Goal: Task Accomplishment & Management: Manage account settings

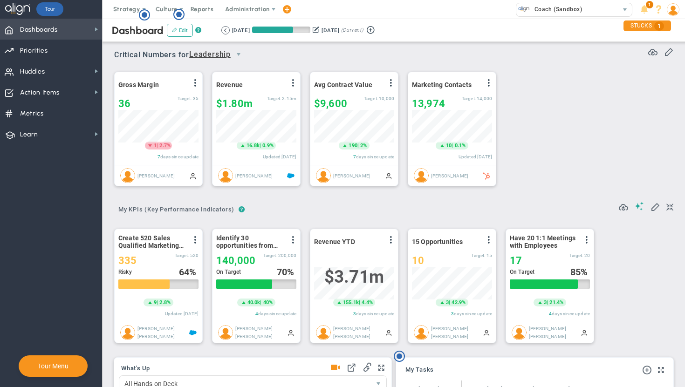
click at [42, 35] on span "Dashboards" at bounding box center [39, 30] width 38 height 20
click at [127, 5] on span "Strategy" at bounding box center [127, 9] width 42 height 19
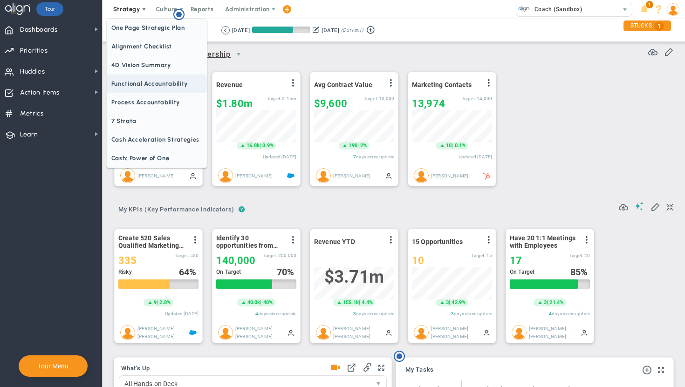
click at [138, 84] on span "Functional Accountability" at bounding box center [157, 84] width 100 height 19
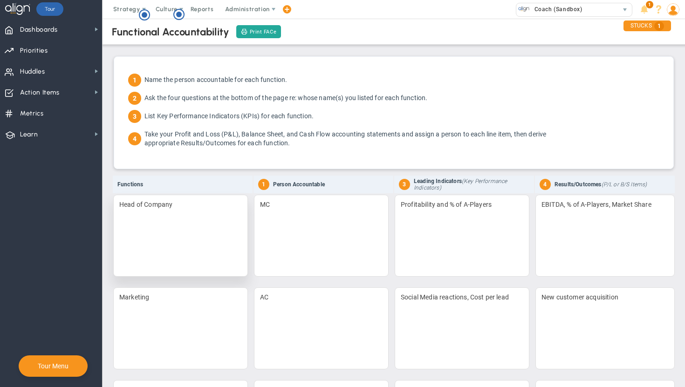
click at [219, 213] on div "Head of Company" at bounding box center [180, 236] width 135 height 82
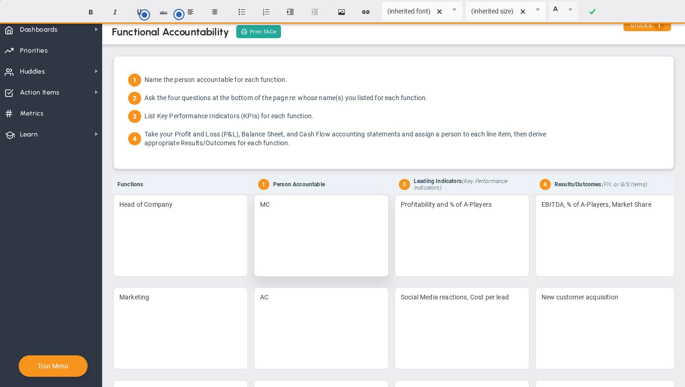
click at [329, 228] on div "MC" at bounding box center [321, 236] width 135 height 82
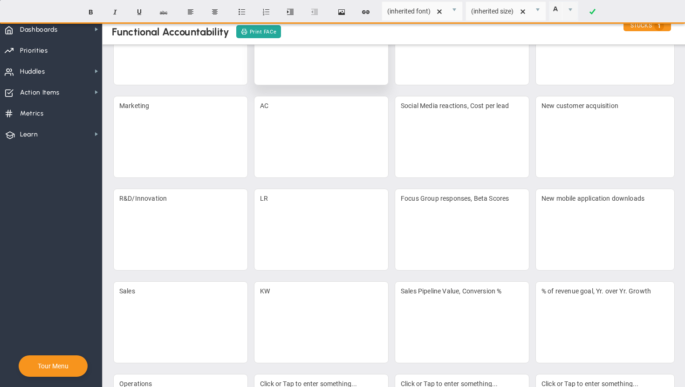
scroll to position [252, 0]
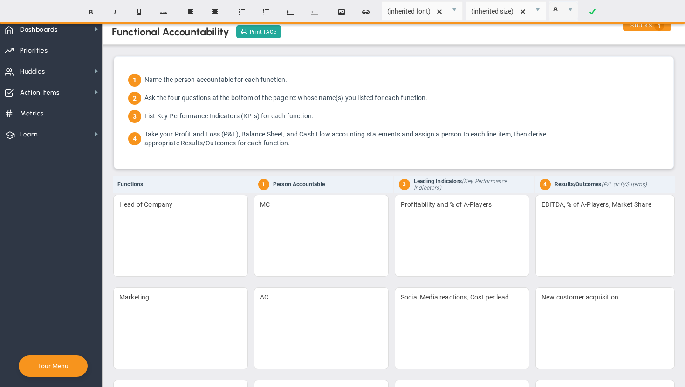
click at [73, 253] on nav "Dashboards Dashboards My Dashboard Company Dashboard" at bounding box center [51, 203] width 103 height 369
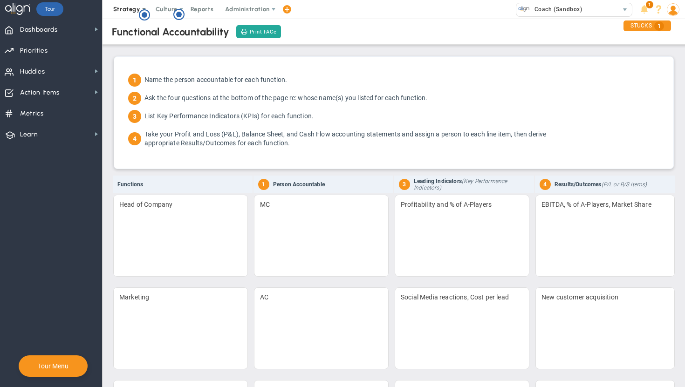
click at [124, 6] on span "Strategy" at bounding box center [126, 9] width 27 height 7
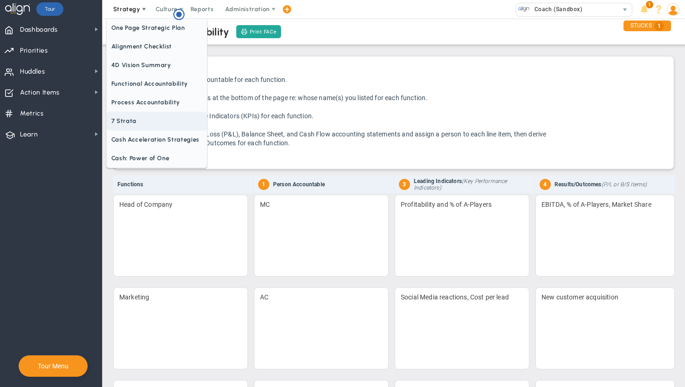
click at [138, 120] on span "7 Strata" at bounding box center [157, 121] width 100 height 19
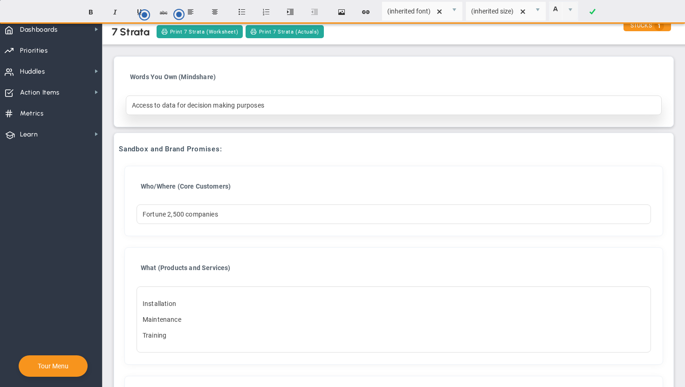
click at [160, 104] on div "Access to data for decision making purposes" at bounding box center [394, 106] width 536 height 20
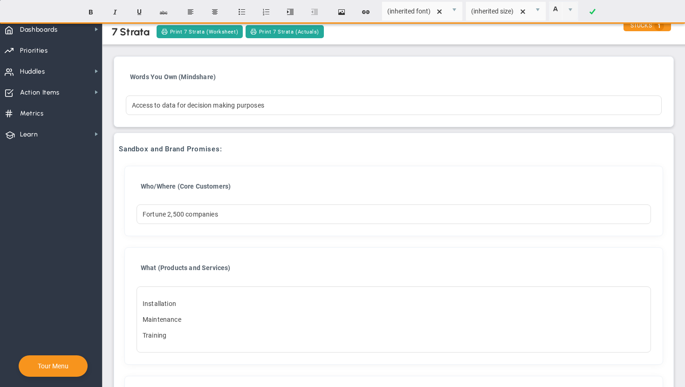
click at [135, 28] on div "7 Strata" at bounding box center [131, 32] width 38 height 13
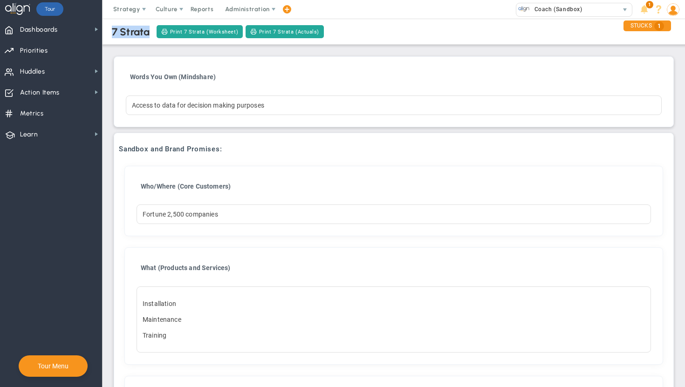
drag, startPoint x: 135, startPoint y: 28, endPoint x: 111, endPoint y: 28, distance: 24.2
click at [111, 28] on div "7 Strata Print 7 Strata (Worksheet) Print 7 Strata (Actuals)" at bounding box center [393, 32] width 601 height 26
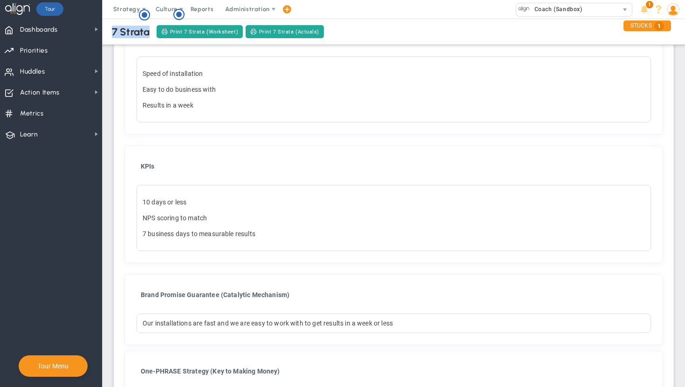
scroll to position [494, 0]
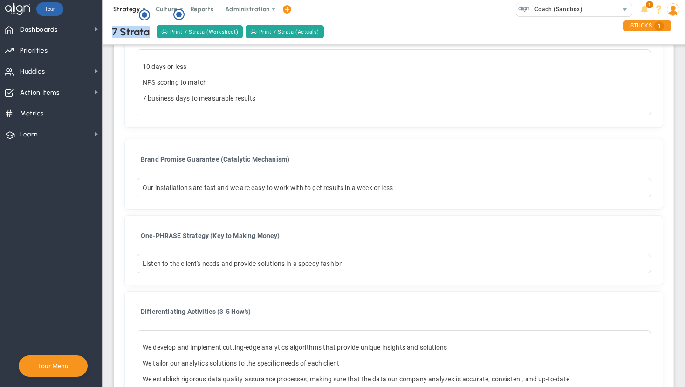
click at [125, 10] on span "Strategy" at bounding box center [126, 9] width 27 height 7
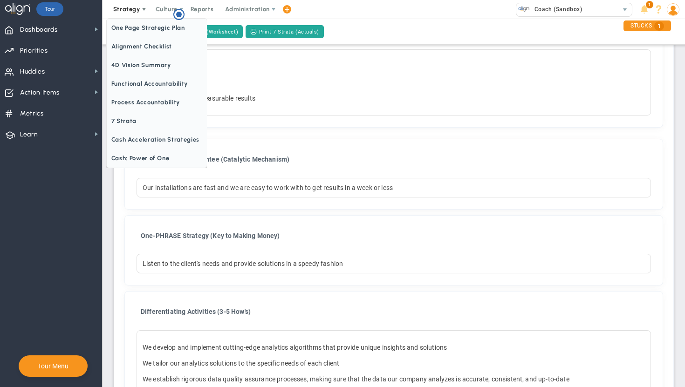
scroll to position [0, 0]
click at [138, 32] on span "One Page Strategic Plan" at bounding box center [157, 28] width 100 height 19
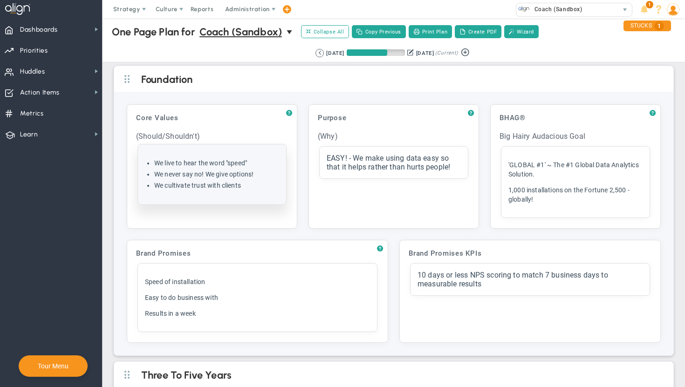
scroll to position [132, 0]
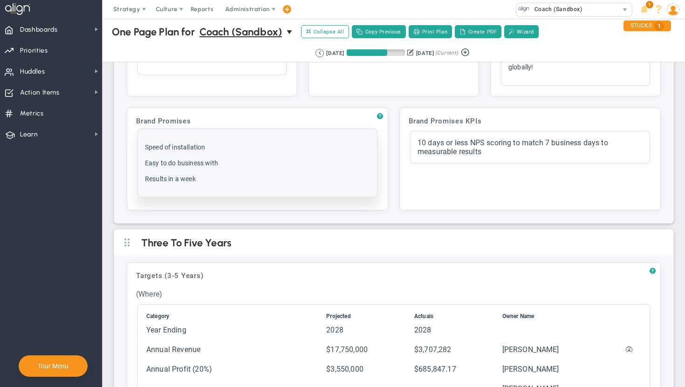
click at [224, 155] on div "Speed of installation Easy to do business with Results in a week" at bounding box center [257, 163] width 225 height 41
click at [202, 143] on p "Speed of installation" at bounding box center [257, 147] width 225 height 9
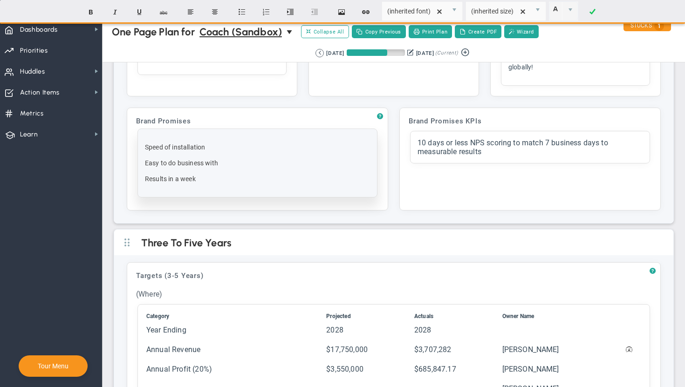
click at [202, 146] on p "Speed of installation" at bounding box center [257, 147] width 225 height 9
drag, startPoint x: 202, startPoint y: 146, endPoint x: 191, endPoint y: 146, distance: 11.2
click at [191, 146] on p "Speed of installation" at bounding box center [257, 147] width 225 height 9
click at [205, 153] on div "Speed of installation Easy to do business with Results in a week" at bounding box center [257, 163] width 225 height 54
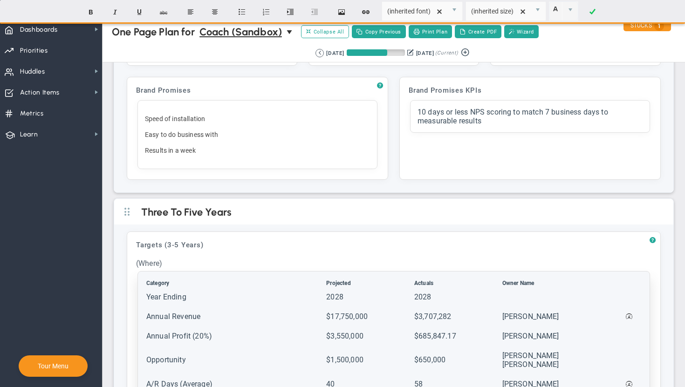
scroll to position [331, 0]
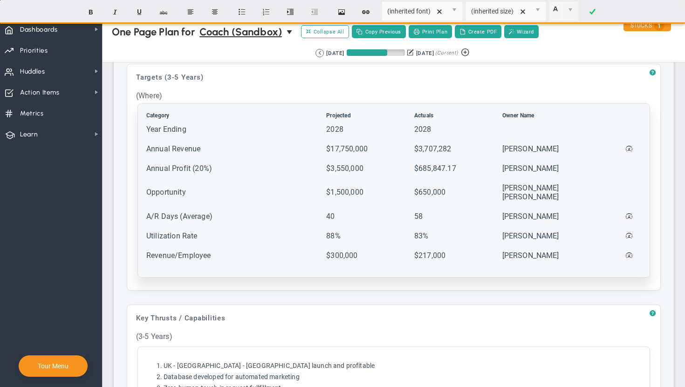
click at [398, 124] on td "2028" at bounding box center [369, 133] width 87 height 19
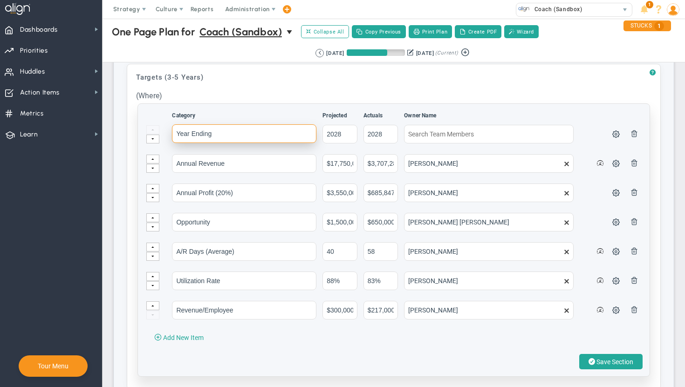
click at [290, 134] on input "Year Ending" at bounding box center [244, 133] width 145 height 19
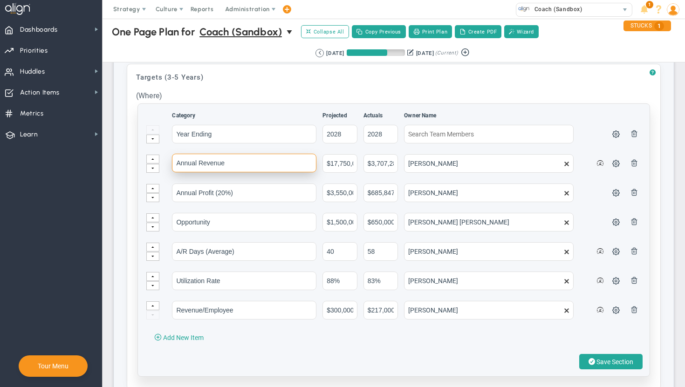
click at [292, 160] on input "Annual Revenue" at bounding box center [244, 163] width 145 height 19
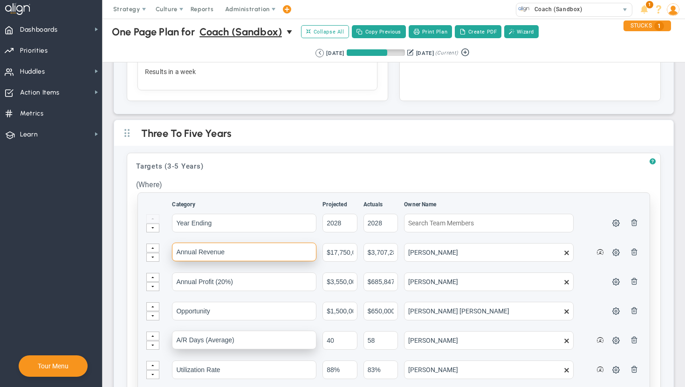
scroll to position [306, 0]
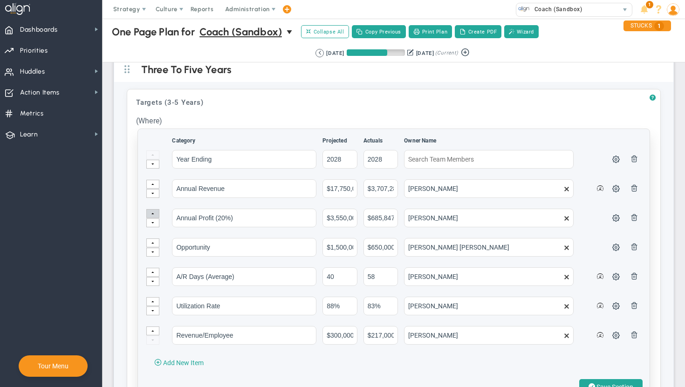
click at [153, 211] on span at bounding box center [153, 214] width 3 height 6
click at [154, 195] on span at bounding box center [153, 194] width 3 height 6
click at [599, 186] on span at bounding box center [600, 188] width 7 height 9
click at [613, 186] on span at bounding box center [616, 188] width 7 height 7
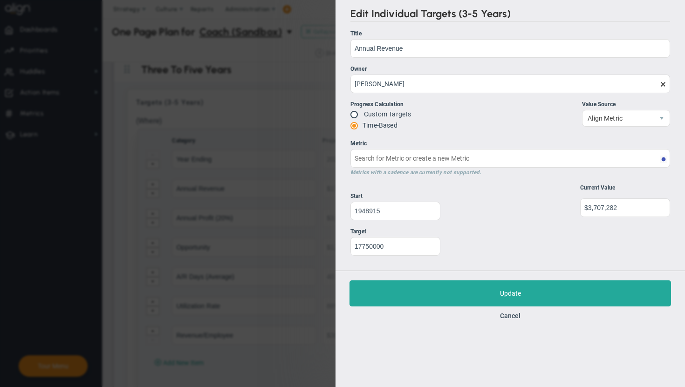
type input "Revenue YTD"
click at [295, 41] on div "Edit Individual Targets (3-5 Years) Title Annual Revenue Annual Revenue Owner […" at bounding box center [342, 193] width 685 height 387
click at [514, 316] on button "Cancel" at bounding box center [510, 315] width 21 height 7
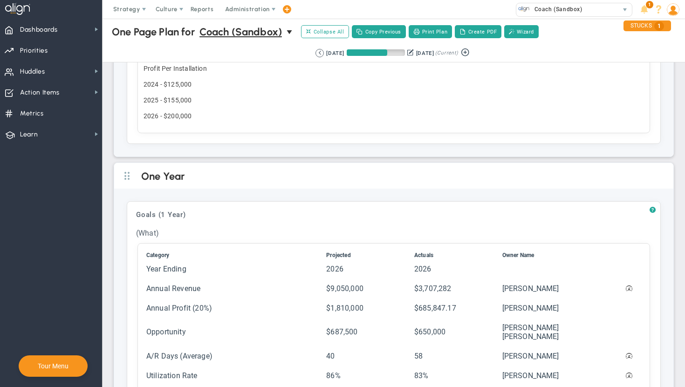
scroll to position [941, 0]
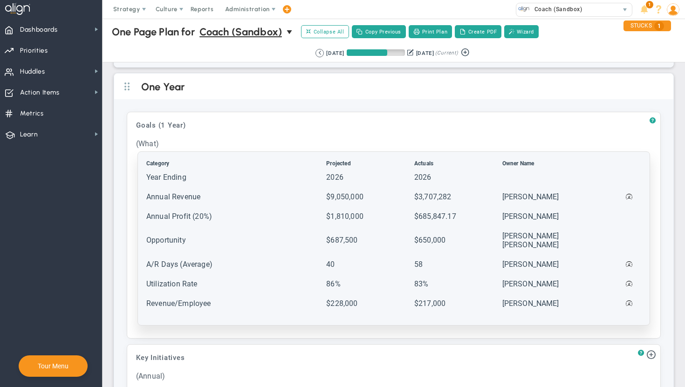
click at [191, 173] on td "Year Ending" at bounding box center [235, 181] width 179 height 19
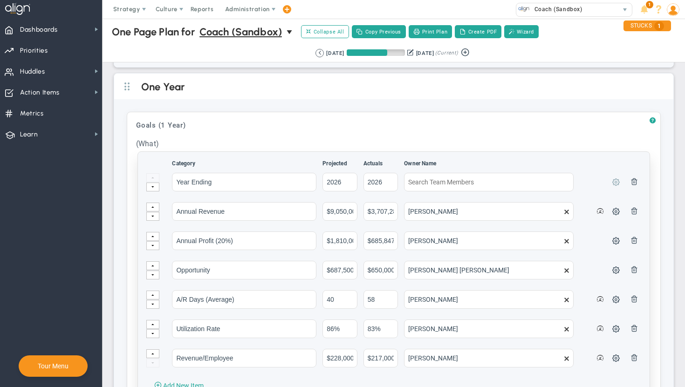
click at [613, 178] on span at bounding box center [616, 181] width 7 height 7
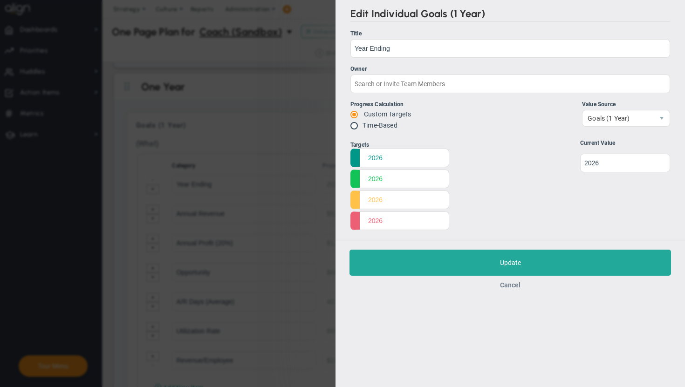
click at [512, 284] on button "Cancel" at bounding box center [510, 285] width 21 height 7
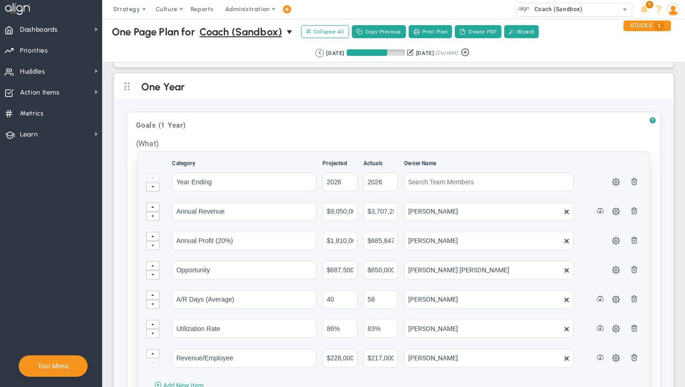
click at [620, 182] on td at bounding box center [618, 186] width 15 height 28
click at [618, 179] on span at bounding box center [616, 181] width 7 height 7
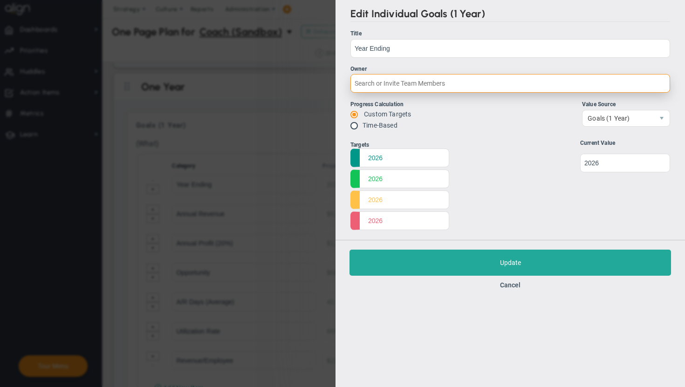
click at [494, 79] on input "Owner" at bounding box center [511, 83] width 320 height 19
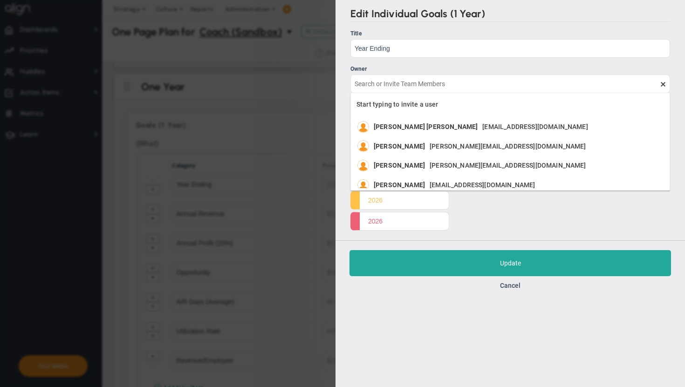
click at [351, 63] on ul "Title Year Ending Year Ending Owner Progress Calculation" at bounding box center [511, 80] width 320 height 103
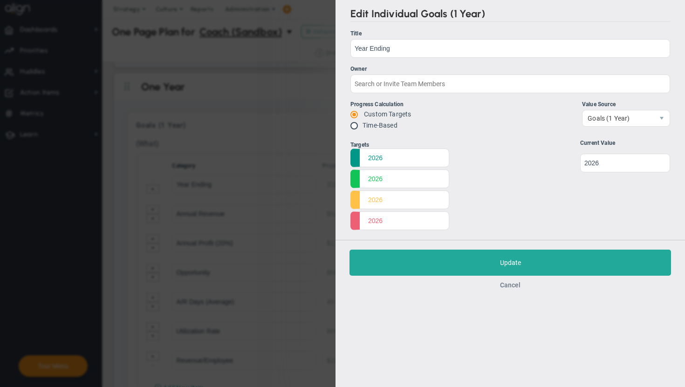
click at [515, 284] on button "Cancel" at bounding box center [510, 285] width 21 height 7
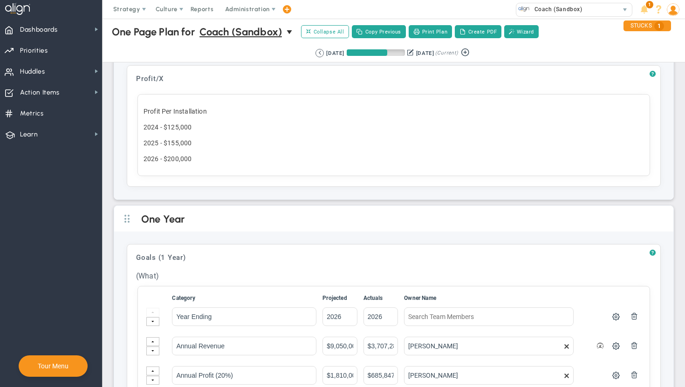
scroll to position [942, 0]
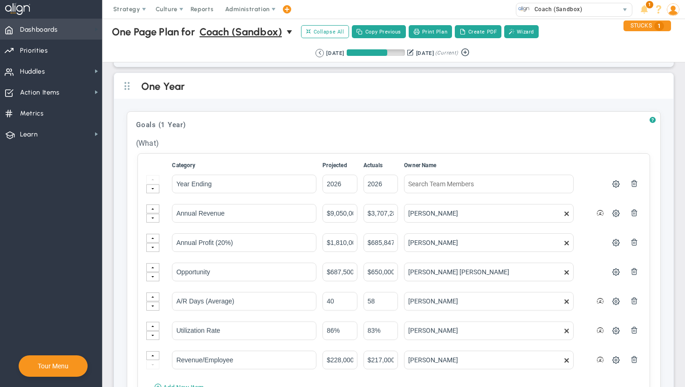
click at [96, 31] on span at bounding box center [96, 29] width 7 height 7
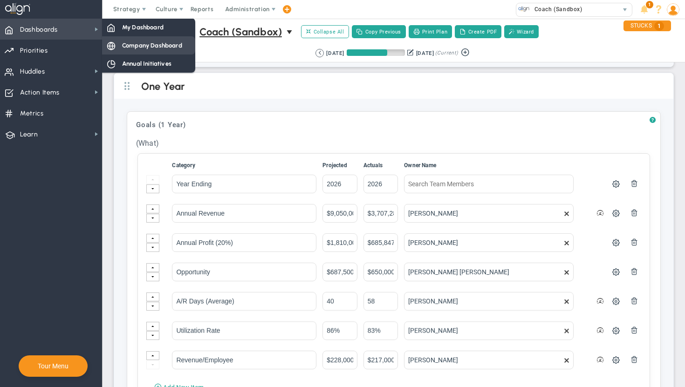
click at [122, 46] on span "Company Dashboard" at bounding box center [152, 45] width 60 height 9
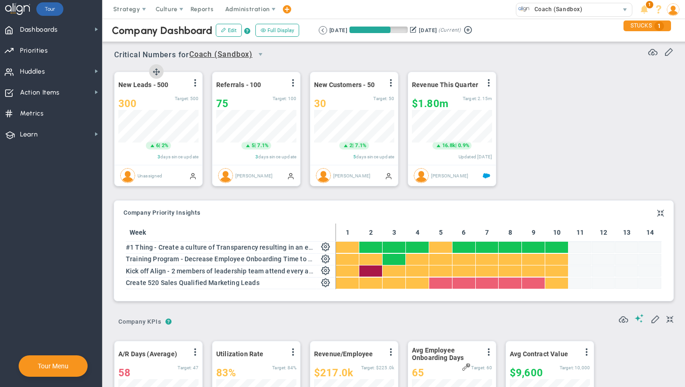
scroll to position [33, 80]
click at [73, 30] on span "Dashboards Dashboards" at bounding box center [51, 29] width 102 height 21
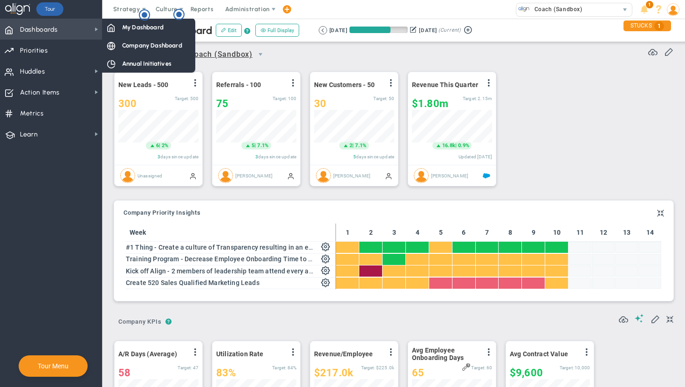
click at [90, 32] on span "Dashboards Dashboards" at bounding box center [51, 29] width 102 height 21
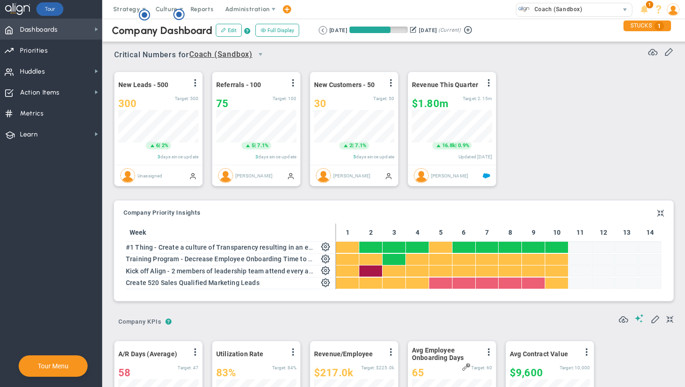
click at [90, 32] on span "Dashboards Dashboards" at bounding box center [51, 29] width 102 height 21
click at [68, 45] on span "Priorities Projects OKR Tree Priorities Projects OKRs" at bounding box center [51, 50] width 102 height 21
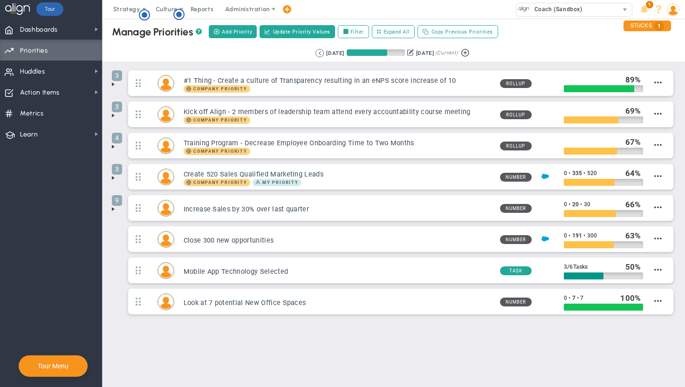
click at [110, 86] on span at bounding box center [113, 84] width 7 height 7
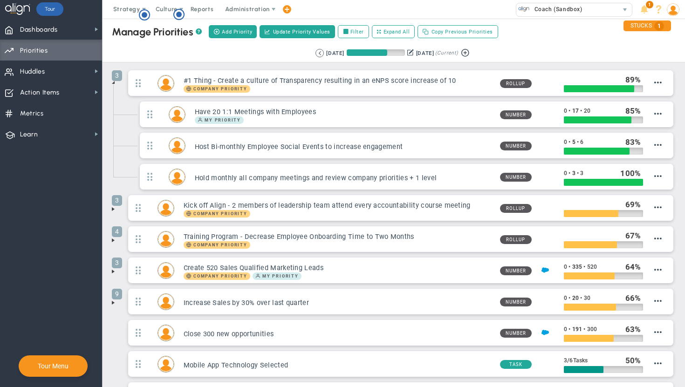
click at [112, 83] on span at bounding box center [113, 82] width 7 height 7
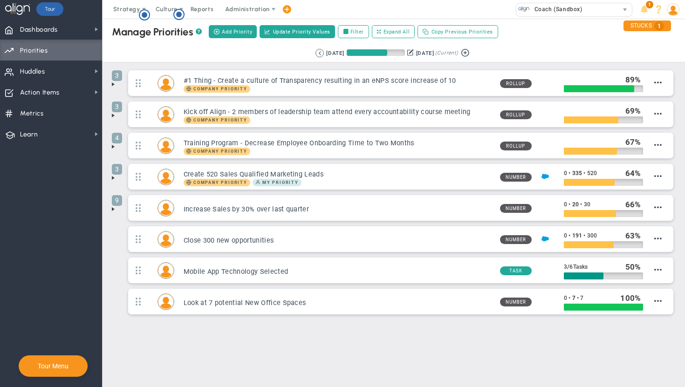
click at [114, 206] on span at bounding box center [113, 209] width 7 height 7
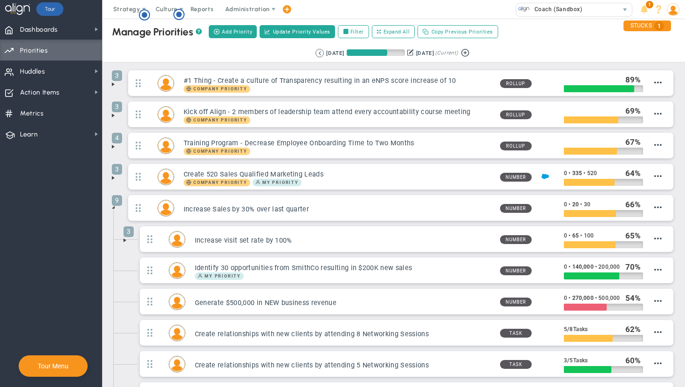
click at [114, 206] on span at bounding box center [113, 207] width 7 height 7
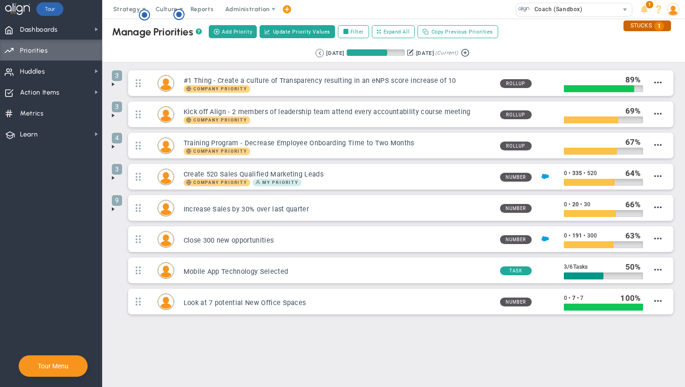
click at [646, 24] on div "STUCKS 1" at bounding box center [648, 26] width 48 height 11
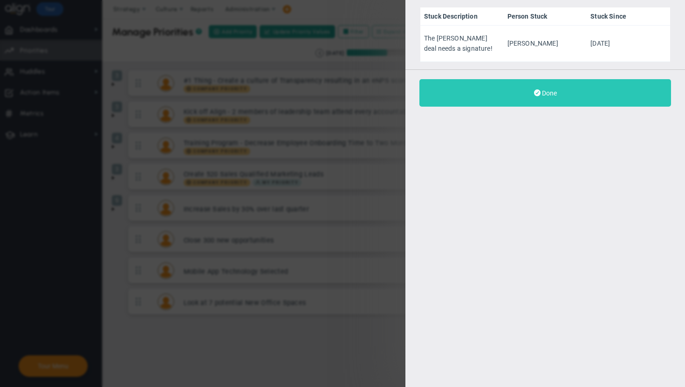
click at [613, 90] on button "Done" at bounding box center [546, 93] width 252 height 28
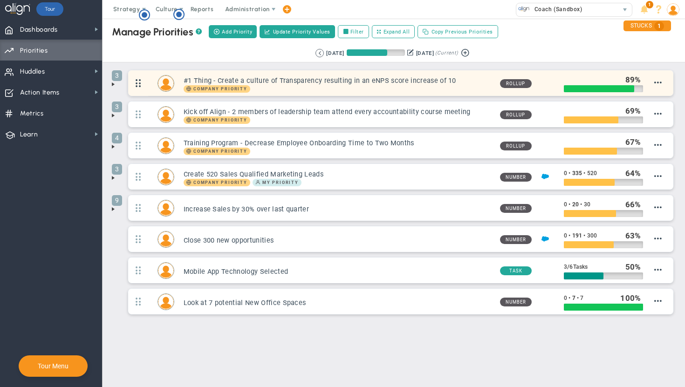
click at [140, 87] on span at bounding box center [138, 83] width 20 height 24
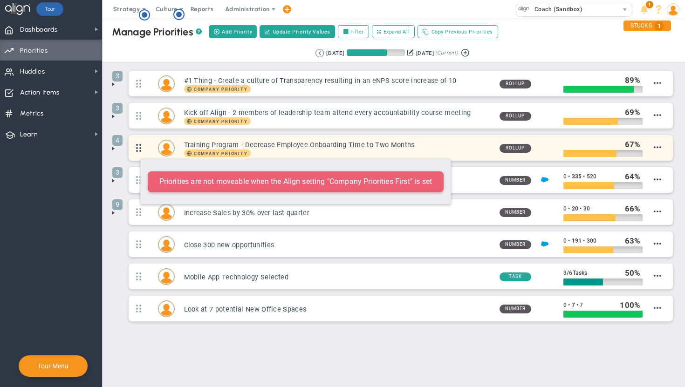
drag, startPoint x: 140, startPoint y: 87, endPoint x: 135, endPoint y: 155, distance: 68.3
click at [135, 155] on ul "3 #1 Thing - Create a culture of Transparency resulting in an eNPS score increa…" at bounding box center [394, 198] width 564 height 257
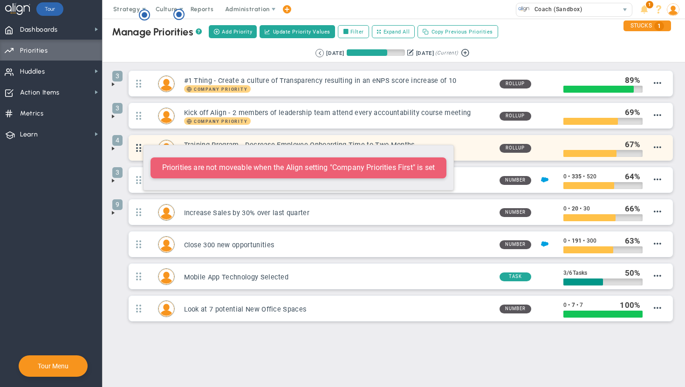
drag, startPoint x: 138, startPoint y: 85, endPoint x: 138, endPoint y: 140, distance: 55.5
click at [138, 140] on ul "3 #1 Thing - Create a culture of Transparency resulting in an eNPS score increa…" at bounding box center [394, 198] width 564 height 257
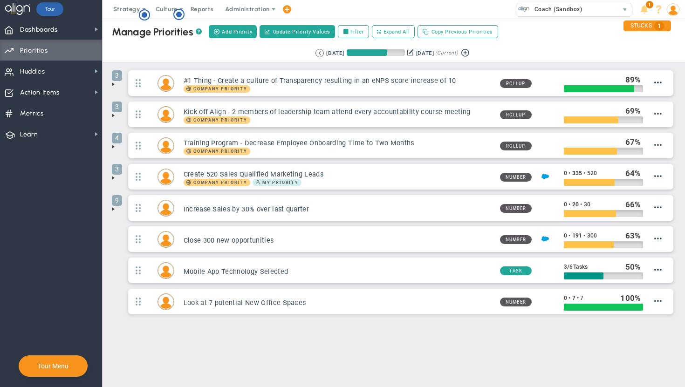
click at [114, 85] on span at bounding box center [113, 84] width 7 height 7
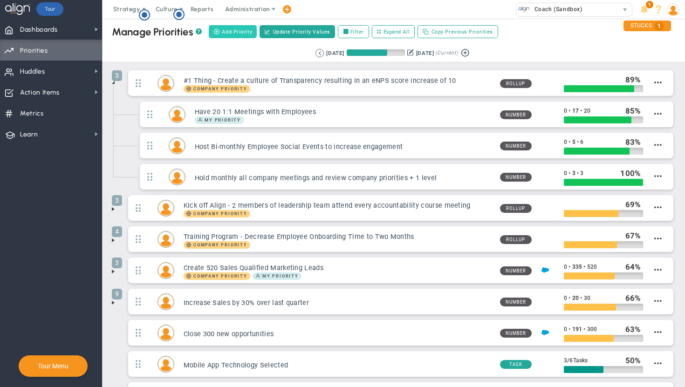
click at [240, 35] on button "Add Priority" at bounding box center [233, 31] width 48 height 13
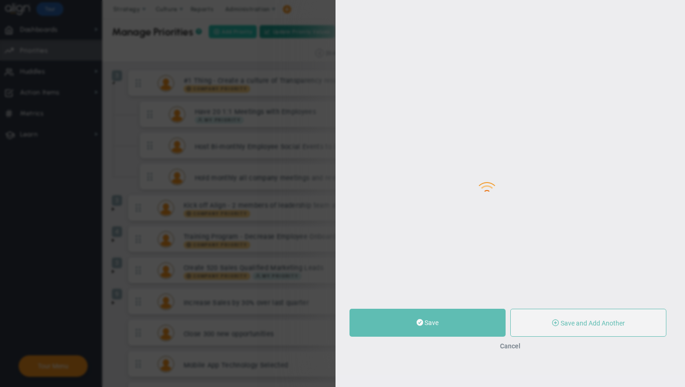
type input "0"
radio input "true"
type input "[PERSON_NAME] [PERSON_NAME]"
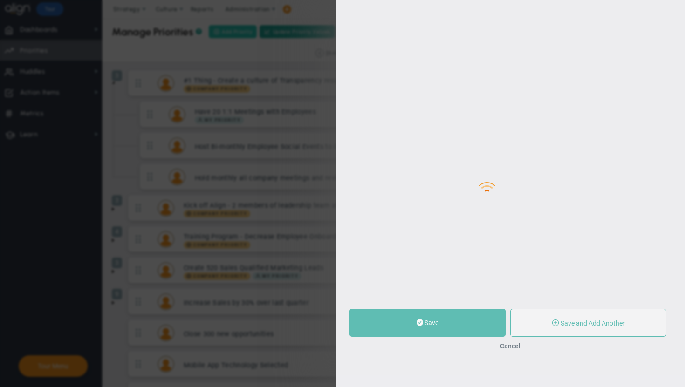
type input "0"
radio input "true"
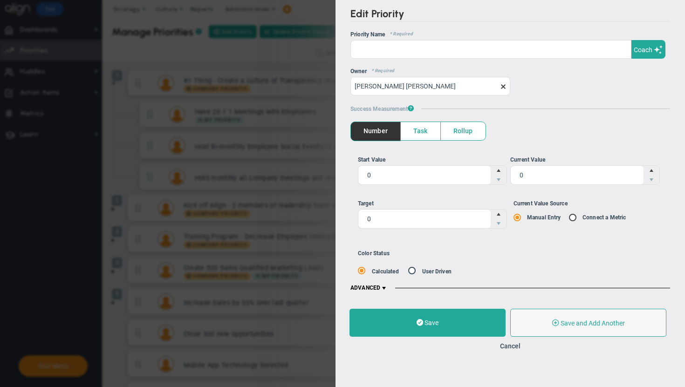
click at [322, 40] on div "Edit Priority OKR Name Priority Name Coach AI Coach ? ?" at bounding box center [342, 193] width 685 height 387
click at [426, 84] on input "[PERSON_NAME] [PERSON_NAME]" at bounding box center [431, 85] width 160 height 19
click at [516, 347] on button "Cancel" at bounding box center [510, 346] width 21 height 7
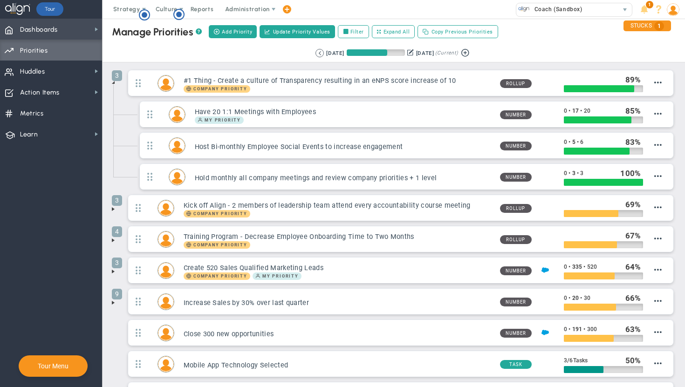
click at [51, 30] on span "Dashboards" at bounding box center [39, 30] width 38 height 20
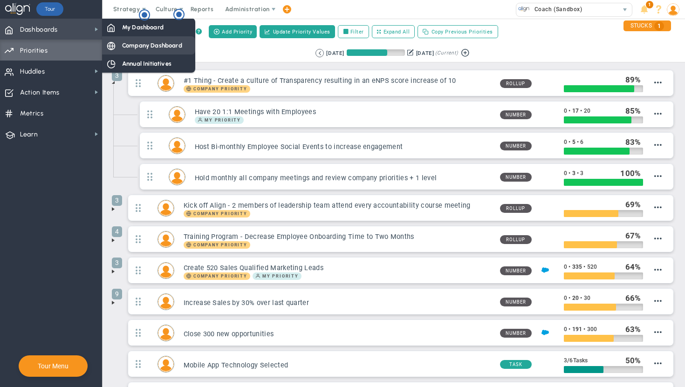
click at [133, 43] on span "Company Dashboard" at bounding box center [152, 45] width 60 height 9
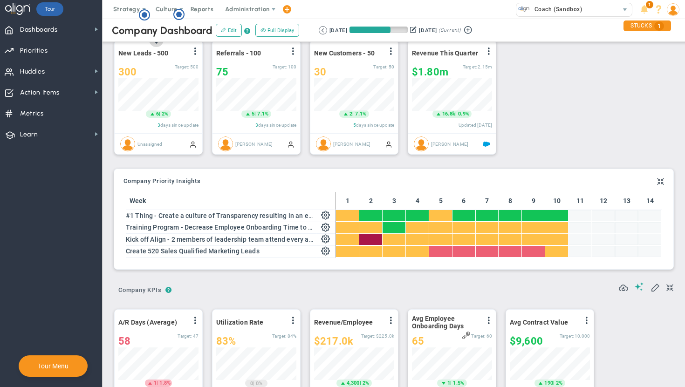
scroll to position [11, 0]
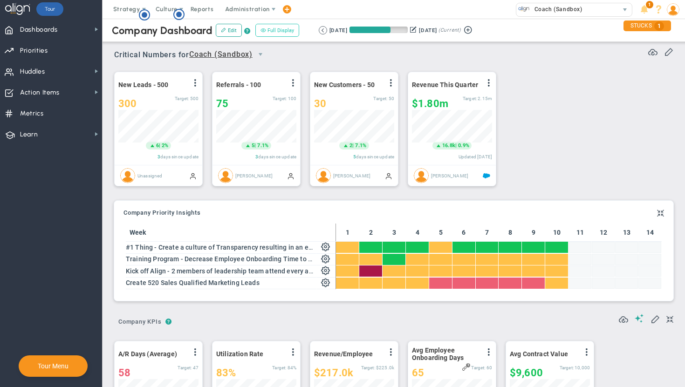
click at [274, 32] on button "Full Display" at bounding box center [277, 30] width 44 height 13
click at [94, 28] on span at bounding box center [96, 29] width 7 height 7
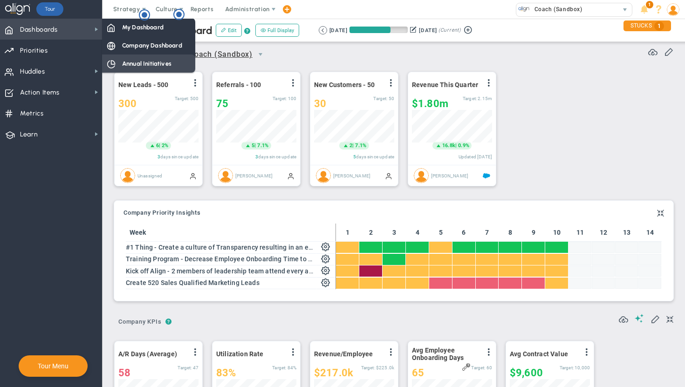
click at [134, 63] on span "Annual Initiatives" at bounding box center [146, 63] width 49 height 9
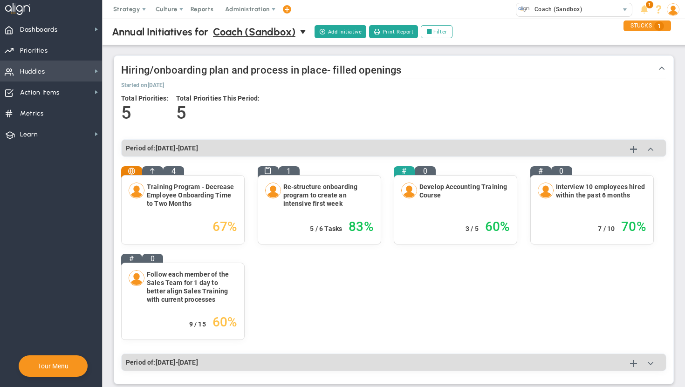
click at [70, 76] on span "Huddles Huddles" at bounding box center [51, 71] width 102 height 21
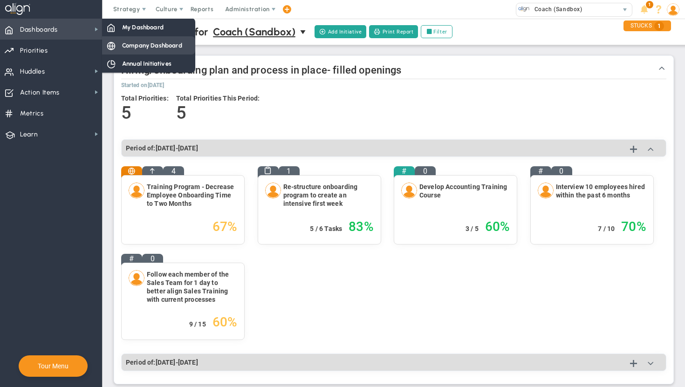
click at [135, 48] on span "Company Dashboard" at bounding box center [152, 45] width 60 height 9
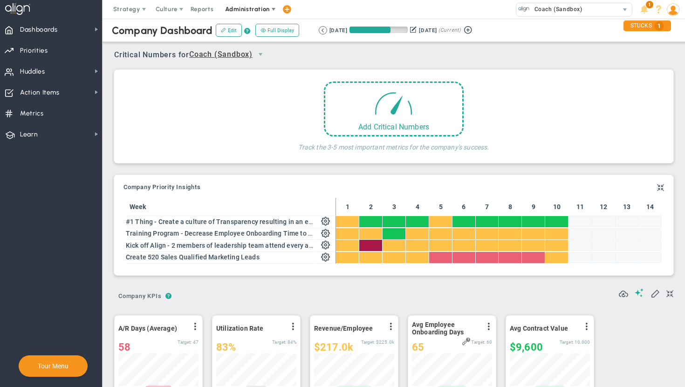
scroll to position [33, 80]
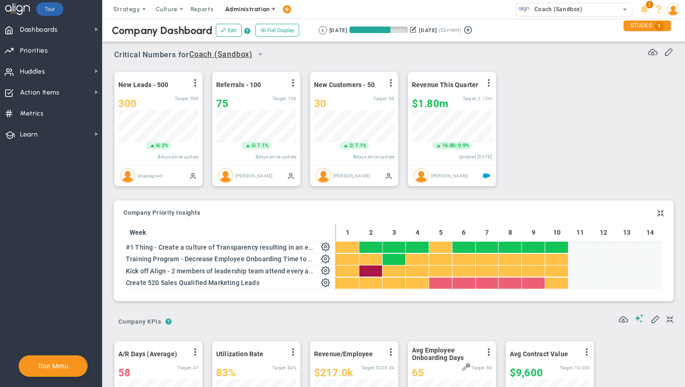
click at [234, 9] on span "Administration" at bounding box center [247, 9] width 44 height 7
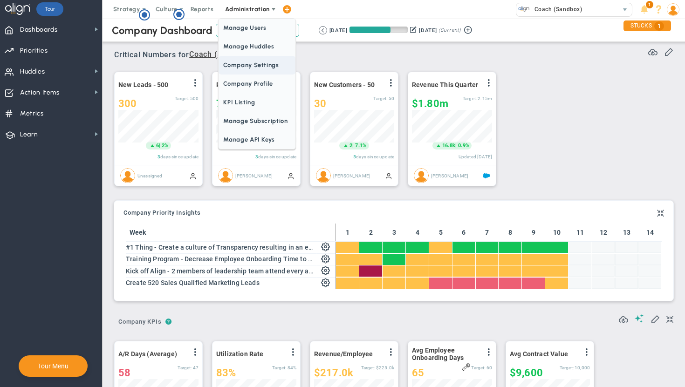
click at [245, 69] on span "Company Settings" at bounding box center [257, 65] width 76 height 19
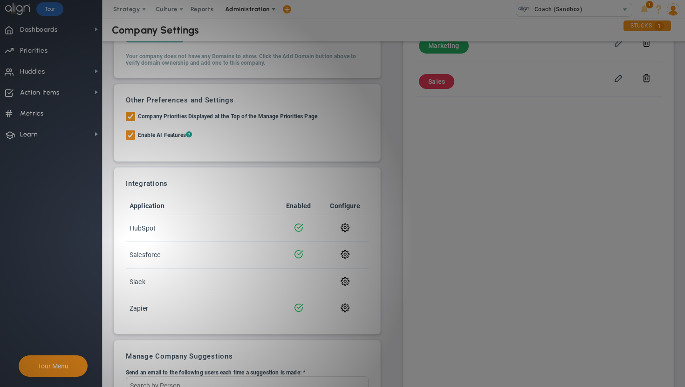
scroll to position [228, 0]
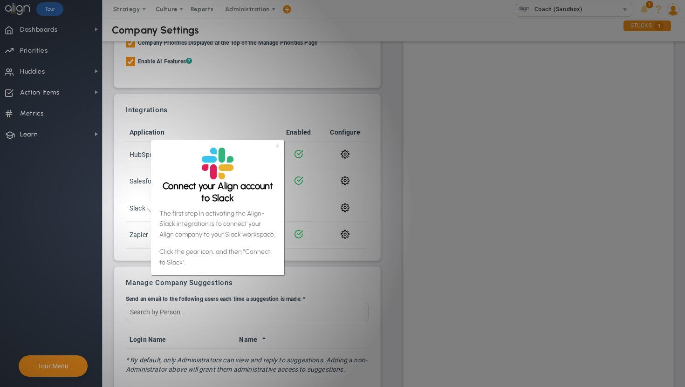
click at [383, 145] on div "Security Preferences Multifactor Authentication: ? Not Set Not Set Optional Req…" at bounding box center [394, 111] width 564 height 573
click at [279, 146] on link "×" at bounding box center [277, 146] width 3 height 8
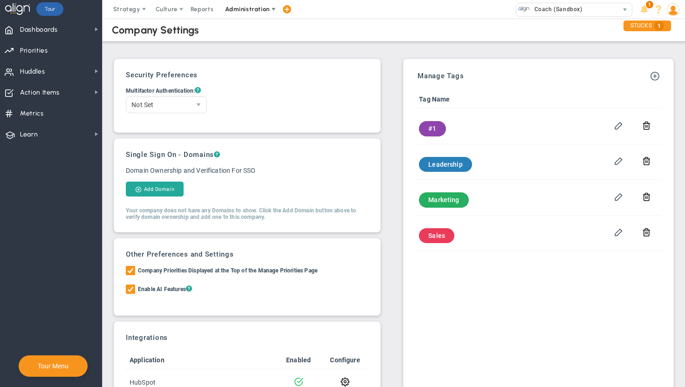
click at [260, 11] on span "Administration" at bounding box center [247, 9] width 44 height 7
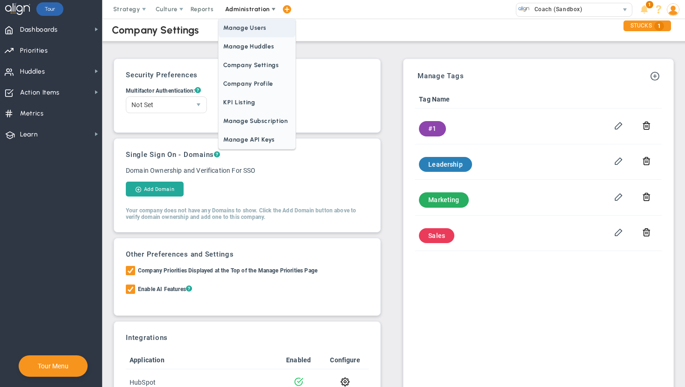
click at [253, 25] on span "Manage Users" at bounding box center [257, 28] width 76 height 19
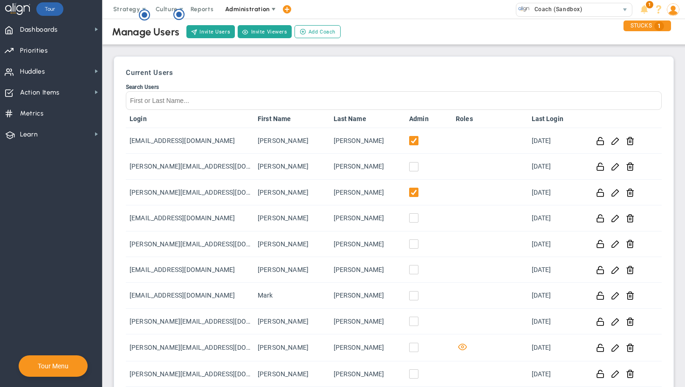
click at [252, 11] on span "Administration" at bounding box center [247, 9] width 44 height 7
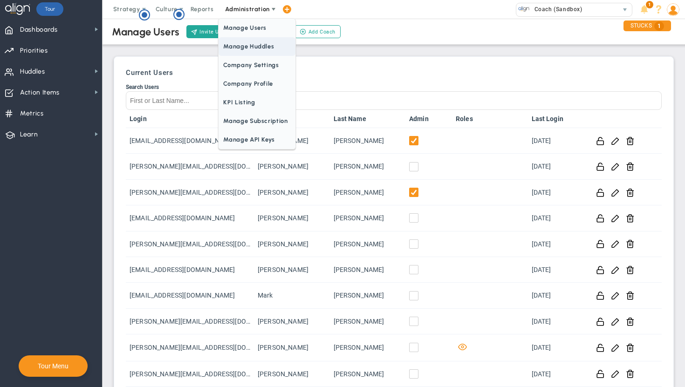
click at [252, 47] on span "Manage Huddles" at bounding box center [257, 46] width 76 height 19
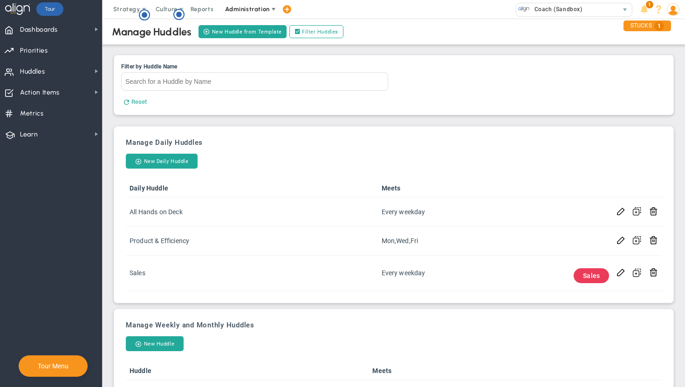
click at [270, 8] on span at bounding box center [273, 9] width 7 height 7
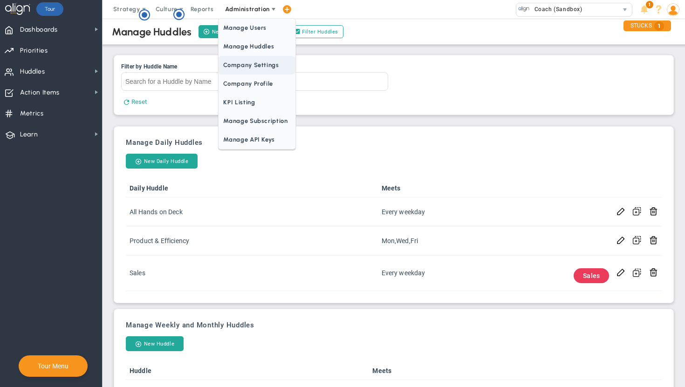
click at [259, 66] on span "Company Settings" at bounding box center [257, 65] width 76 height 19
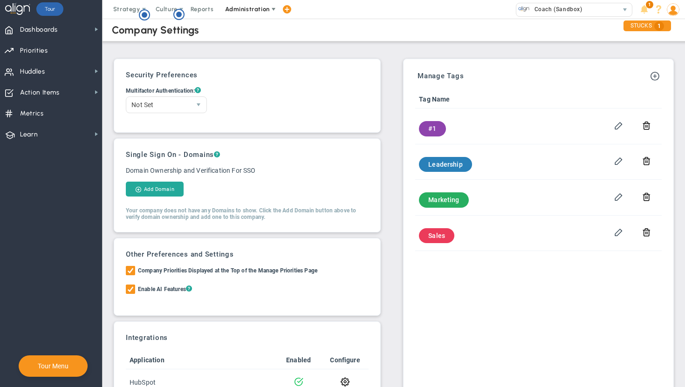
click at [270, 9] on span at bounding box center [273, 9] width 7 height 7
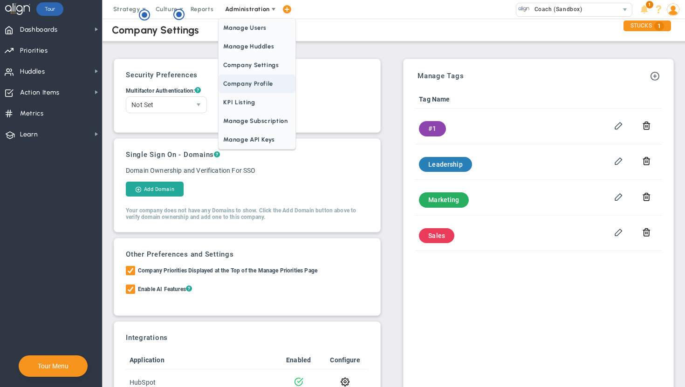
click at [263, 84] on span "Company Profile" at bounding box center [257, 84] width 76 height 19
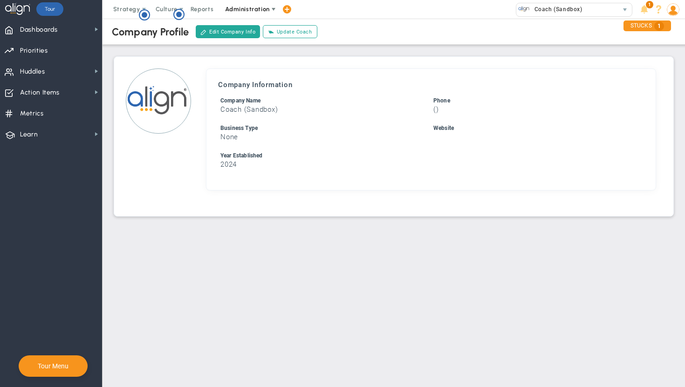
click at [267, 12] on span "Administration" at bounding box center [247, 9] width 44 height 7
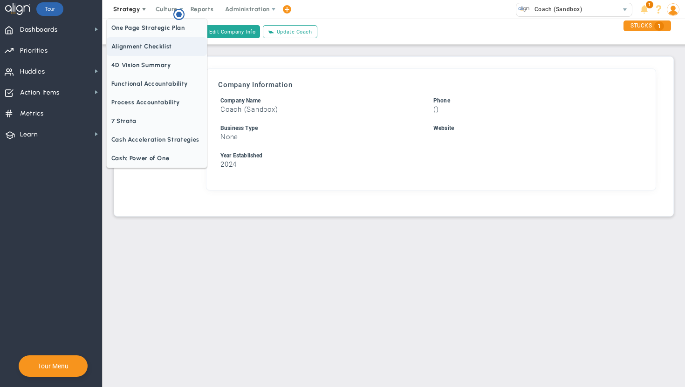
click at [149, 48] on span "Alignment Checklist" at bounding box center [157, 46] width 100 height 19
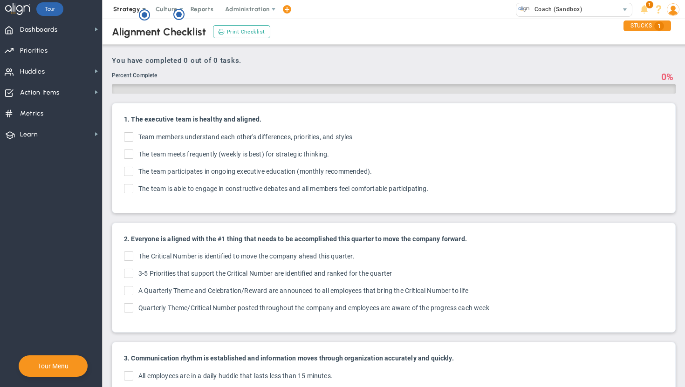
checkbox input "true"
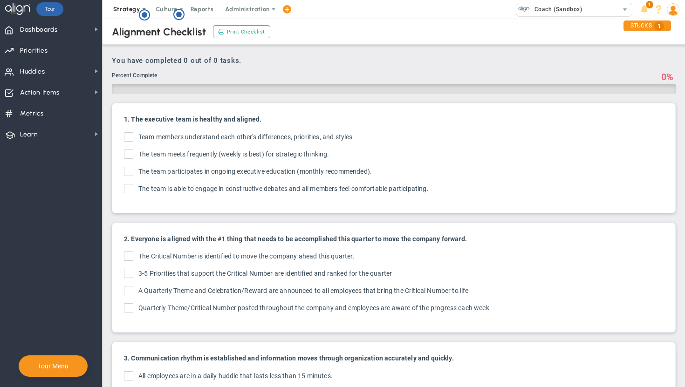
checkbox input "true"
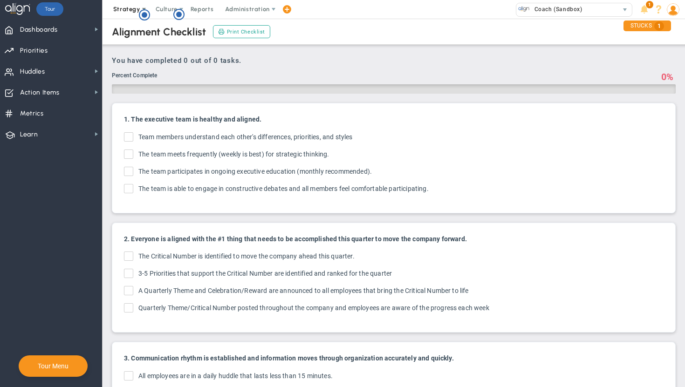
checkbox input "true"
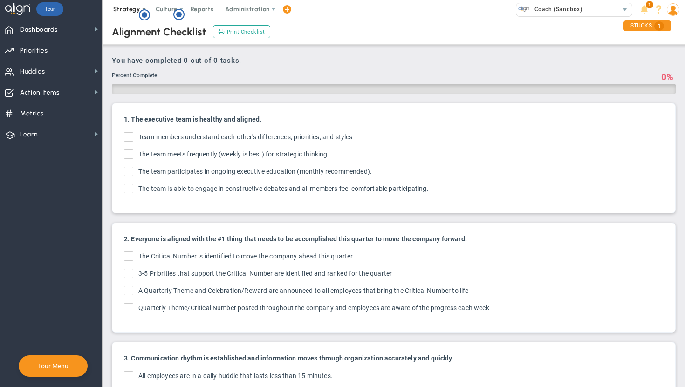
checkbox input "true"
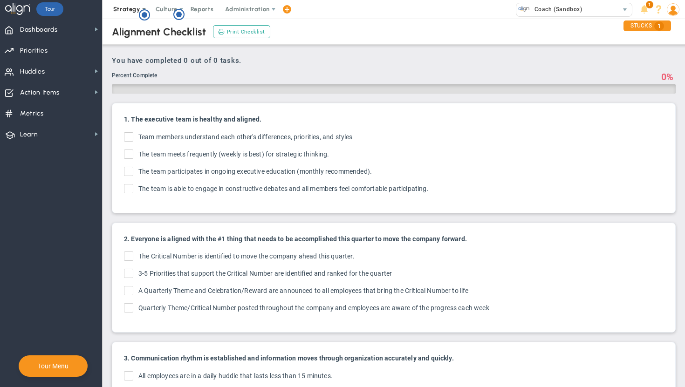
checkbox input "true"
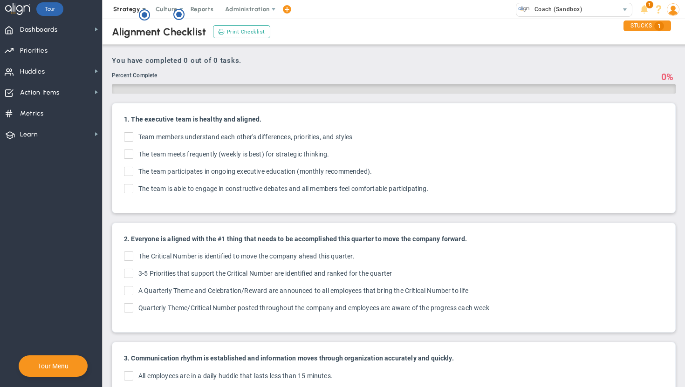
checkbox input "true"
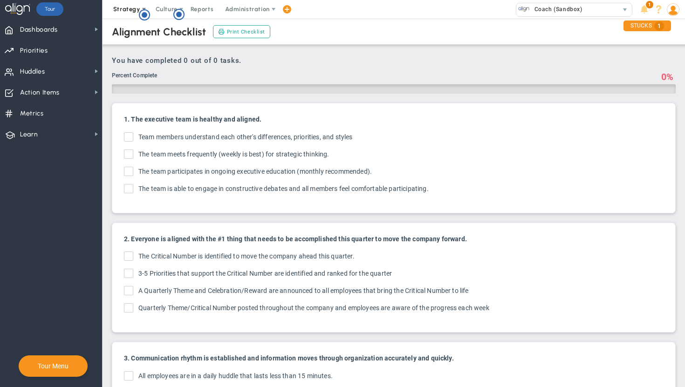
checkbox input "true"
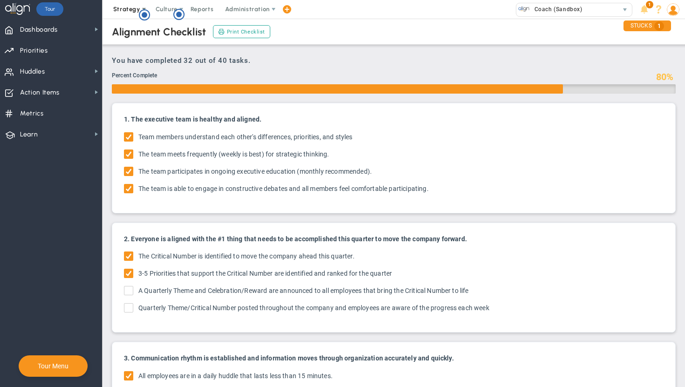
click at [134, 10] on span "Strategy" at bounding box center [126, 9] width 27 height 7
